Goal: Find specific page/section: Find specific page/section

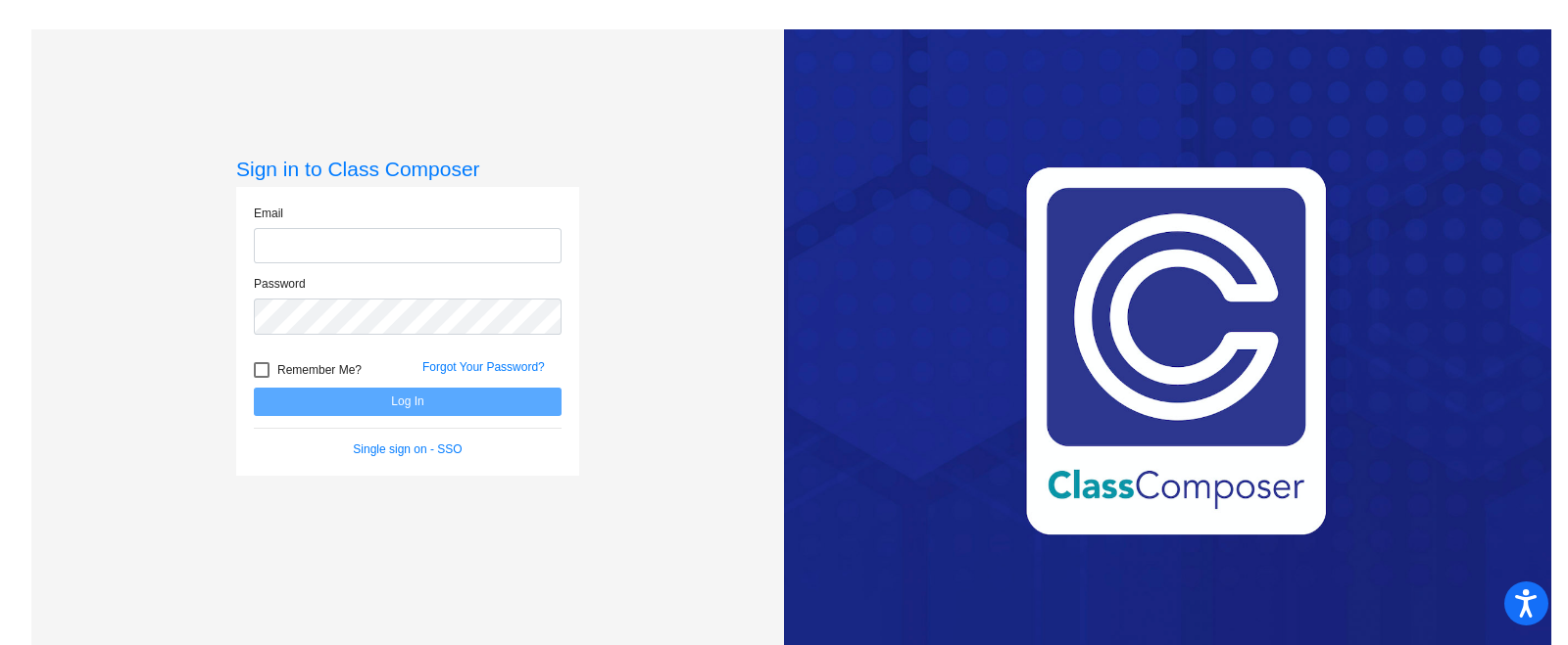
type input "[EMAIL_ADDRESS][DOMAIN_NAME]"
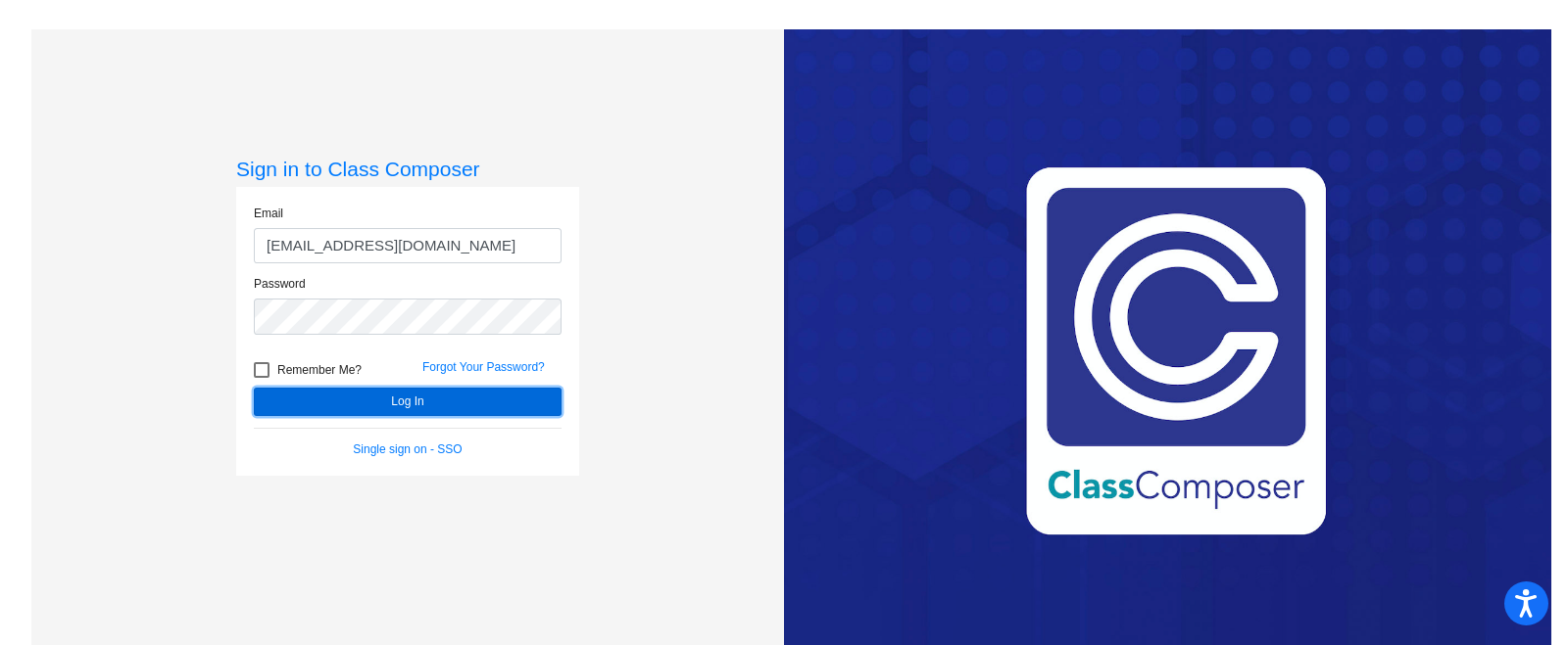
click at [376, 389] on button "Log In" at bounding box center [407, 401] width 307 height 29
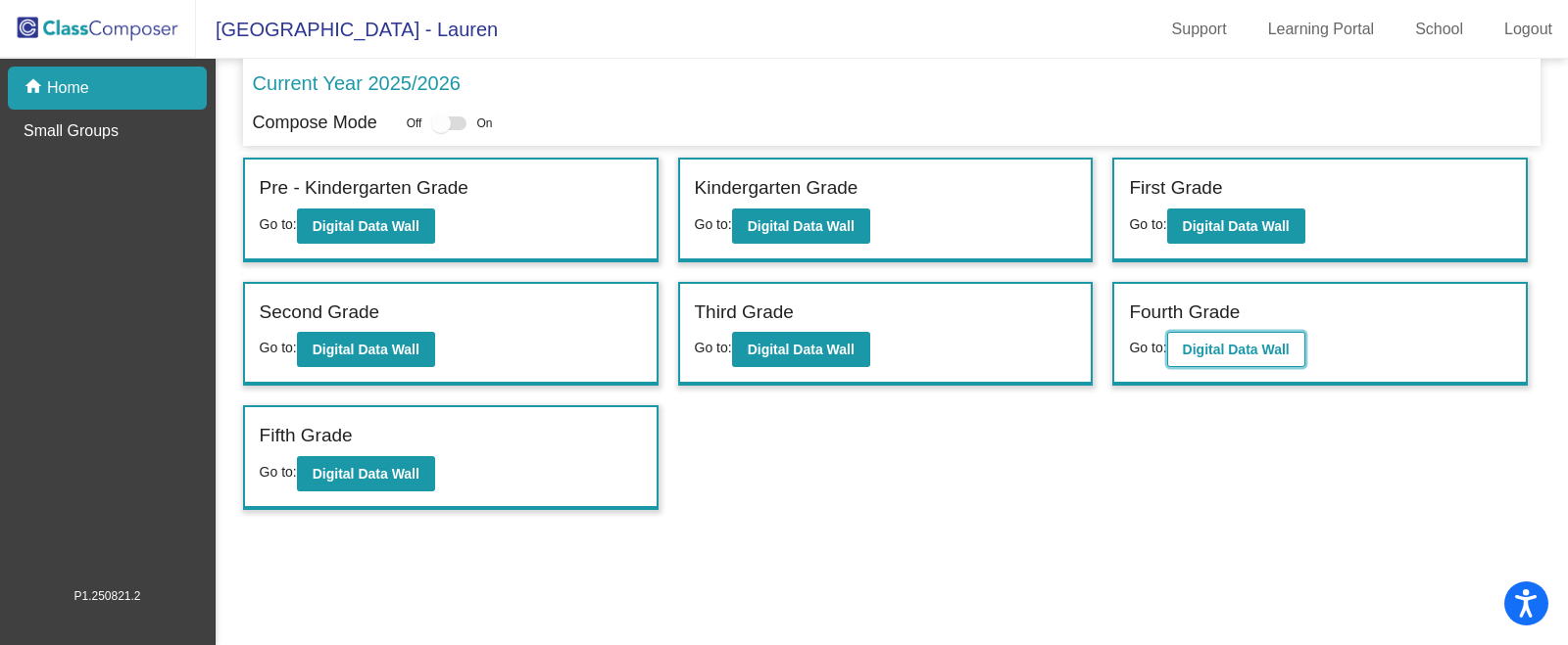
click at [1215, 342] on b "Digital Data Wall" at bounding box center [1236, 350] width 107 height 16
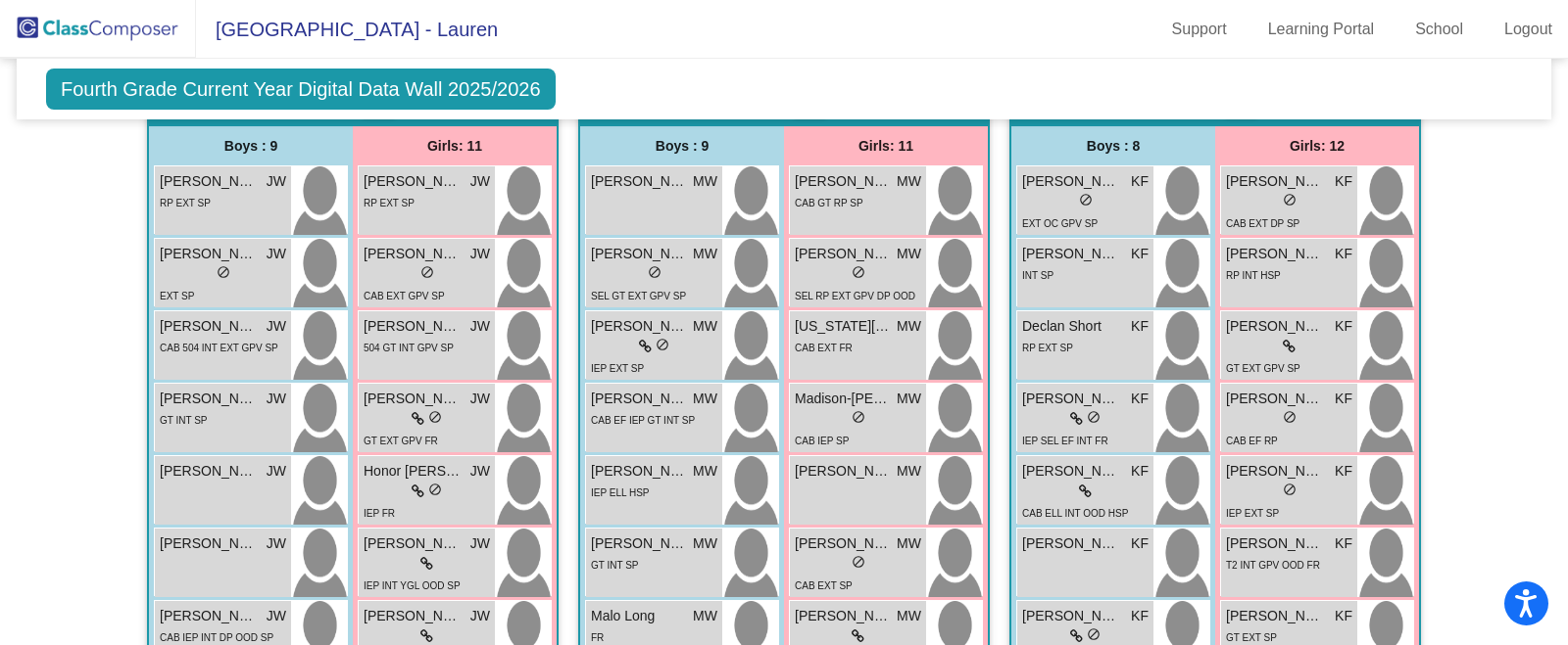
scroll to position [553, 0]
